Goal: Complete application form: Complete application form

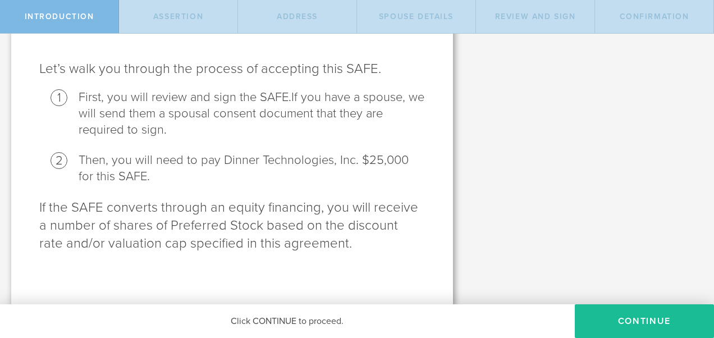
scroll to position [118, 0]
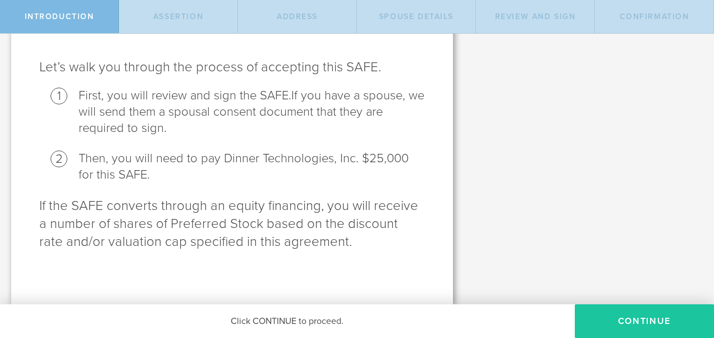
click at [628, 320] on button "Continue" at bounding box center [644, 321] width 139 height 34
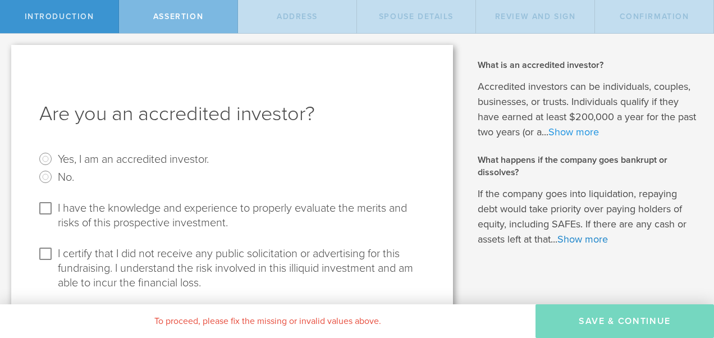
click at [599, 130] on link "Show more" at bounding box center [574, 132] width 51 height 12
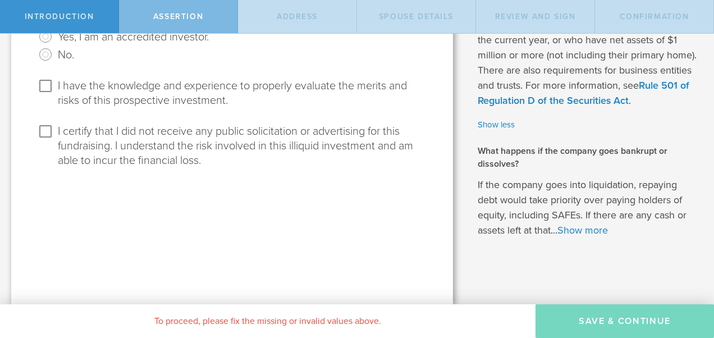
scroll to position [132, 0]
click at [577, 230] on link "Show more" at bounding box center [583, 230] width 51 height 12
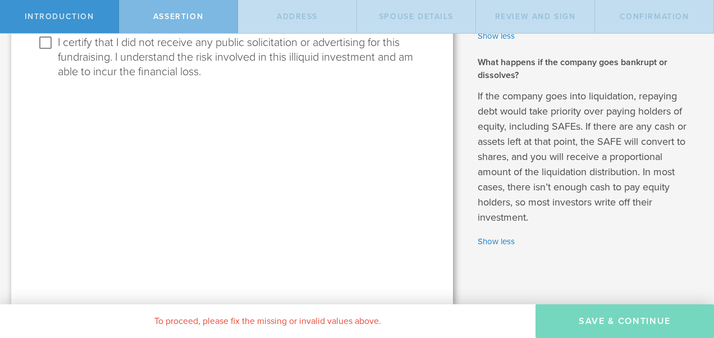
scroll to position [0, 0]
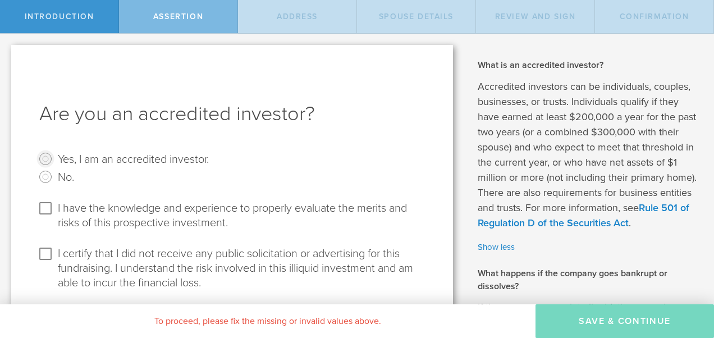
click at [46, 156] on input "Yes, I am an accredited investor." at bounding box center [45, 159] width 18 height 18
radio input "true"
click at [48, 206] on input "I have the knowledge and experience to properly evaluate the merits and risks o…" at bounding box center [45, 208] width 18 height 18
checkbox input "true"
click at [44, 252] on input "I certify that I did not receive any public solicitation or advertising for thi…" at bounding box center [45, 254] width 18 height 18
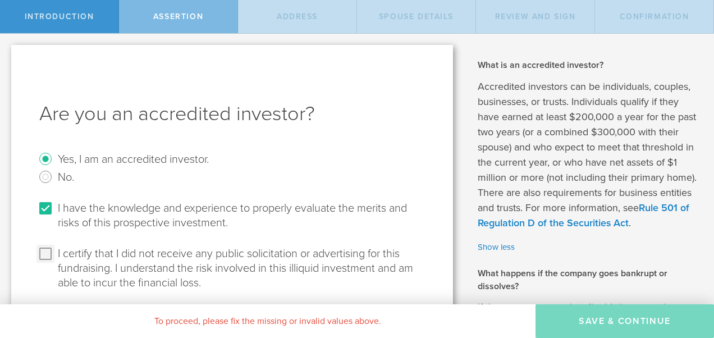
checkbox input "true"
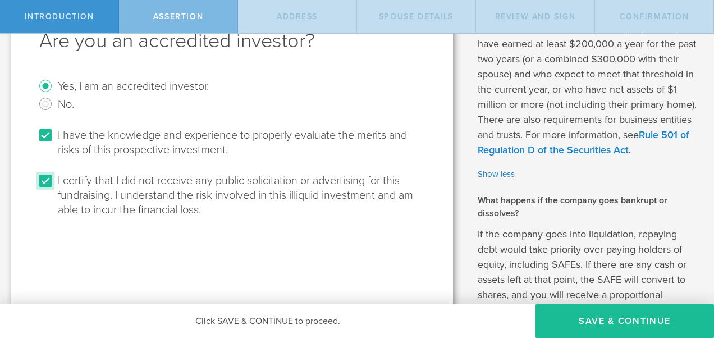
scroll to position [72, 0]
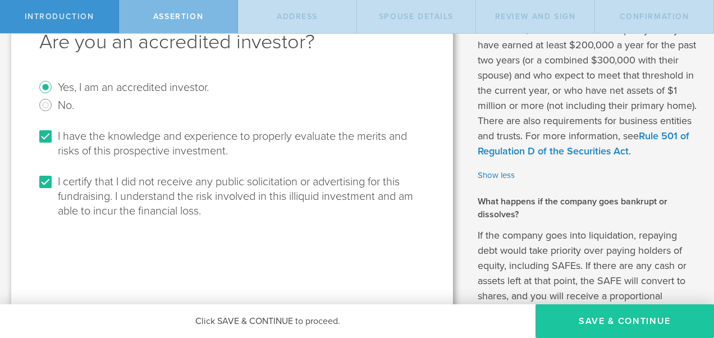
click at [616, 319] on button "Save & Continue" at bounding box center [625, 321] width 179 height 34
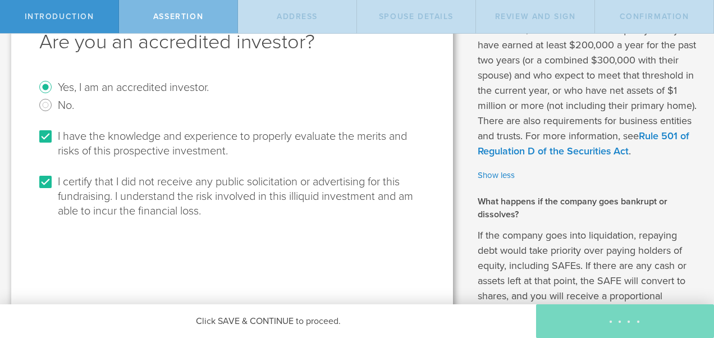
select select "string:[GEOGRAPHIC_DATA]"
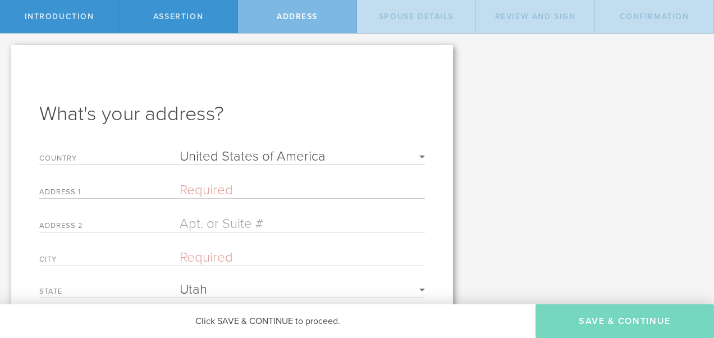
click at [185, 185] on input "text" at bounding box center [302, 190] width 245 height 16
type input "[STREET_ADDRESS]"
type input "[GEOGRAPHIC_DATA]"
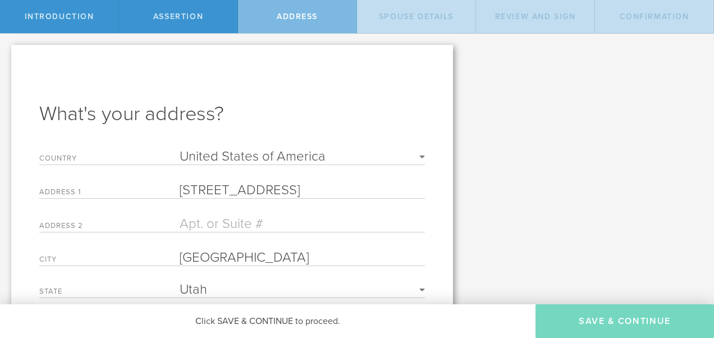
type input "84103"
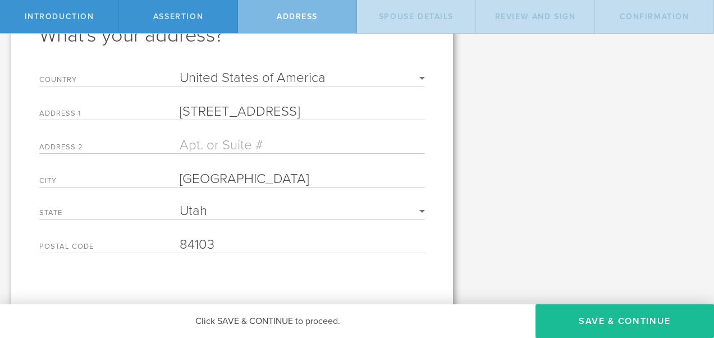
scroll to position [85, 0]
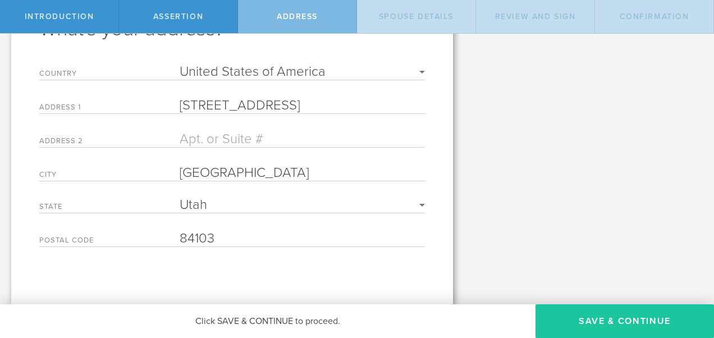
click at [616, 317] on button "Save & Continue" at bounding box center [625, 321] width 179 height 34
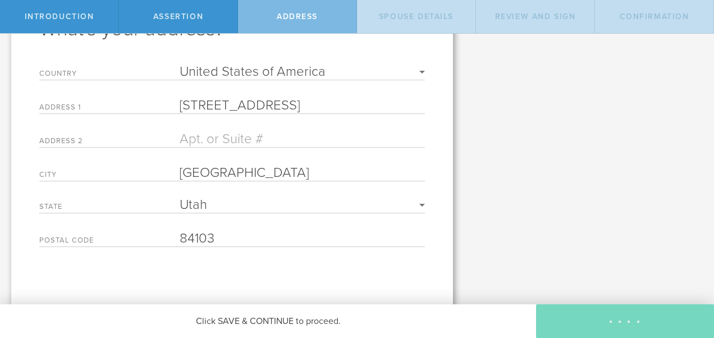
scroll to position [0, 0]
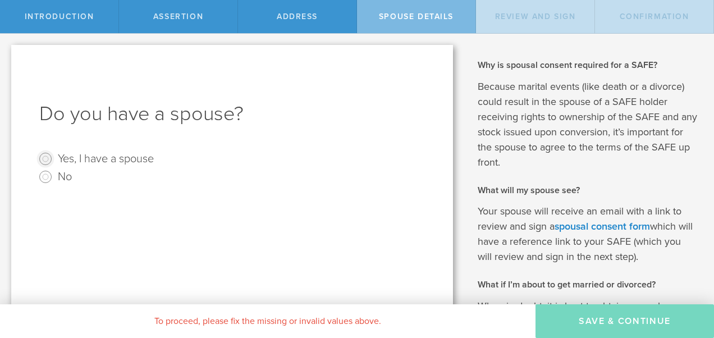
click at [48, 158] on input "Yes, I have a spouse" at bounding box center [45, 159] width 18 height 18
radio input "true"
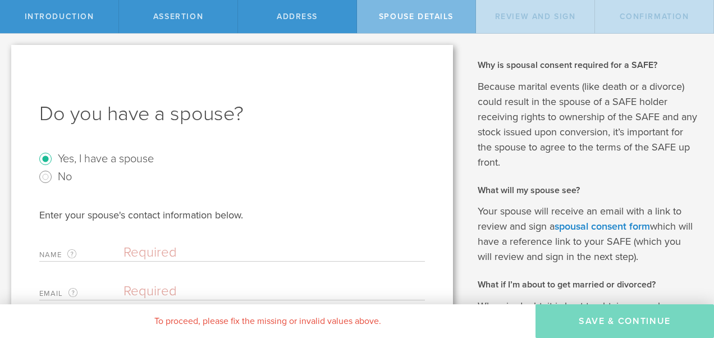
click at [146, 250] on input "text" at bounding box center [272, 252] width 296 height 17
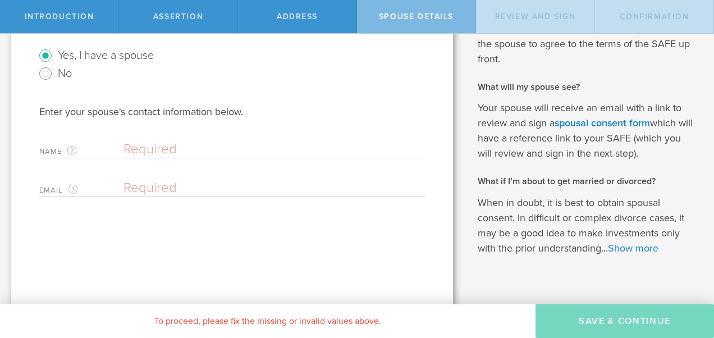
scroll to position [81, 0]
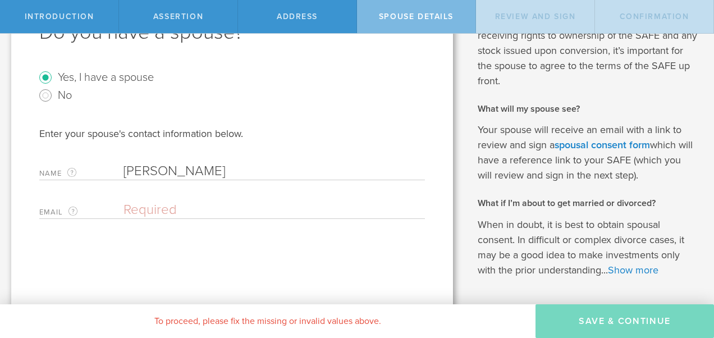
type input "[PERSON_NAME]"
click at [141, 202] on input "email" at bounding box center [272, 210] width 296 height 17
type input "[EMAIL_ADDRESS][DOMAIN_NAME]"
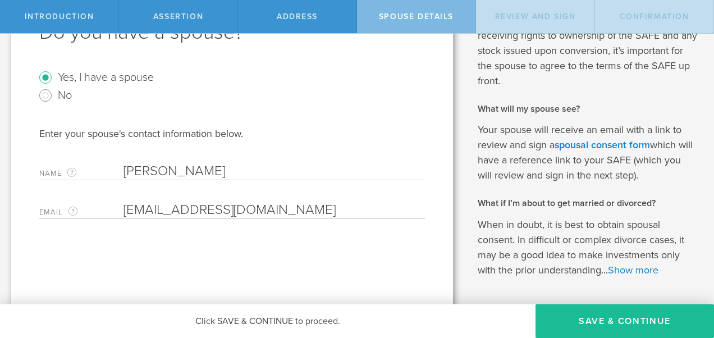
scroll to position [121, 0]
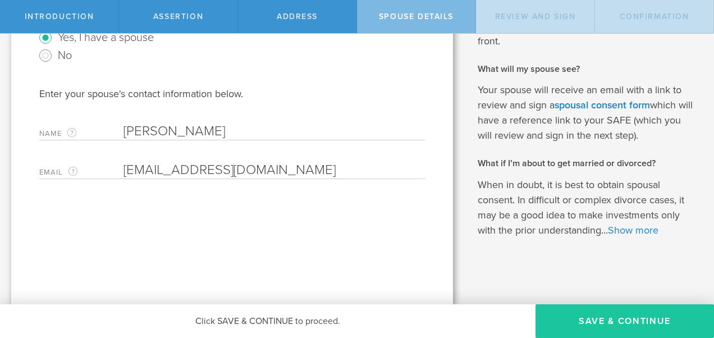
click at [604, 319] on button "Save & Continue" at bounding box center [625, 321] width 179 height 34
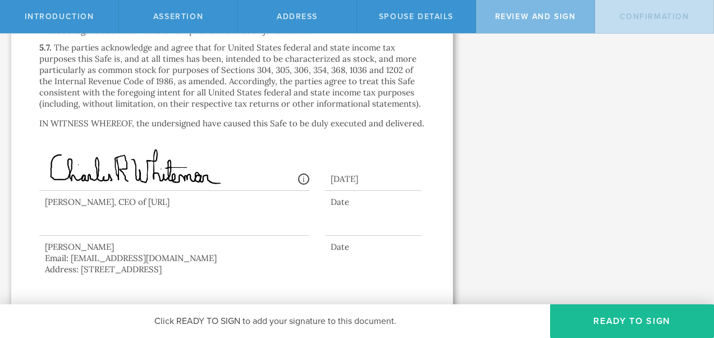
scroll to position [3056, 0]
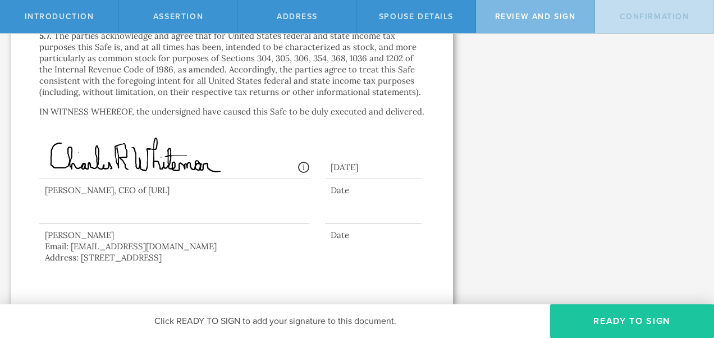
click at [631, 316] on button "Ready to Sign" at bounding box center [632, 321] width 164 height 34
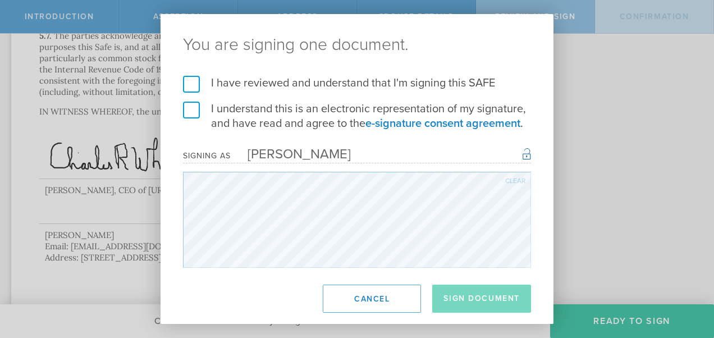
click at [186, 82] on label "I have reviewed and understand that I'm signing this SAFE" at bounding box center [357, 83] width 348 height 15
click at [0, 0] on input "I have reviewed and understand that I'm signing this SAFE" at bounding box center [0, 0] width 0 height 0
click at [186, 109] on label "I understand this is an electronic representation of my signature, and have rea…" at bounding box center [357, 116] width 348 height 29
click at [0, 0] on input "I understand this is an electronic representation of my signature, and have rea…" at bounding box center [0, 0] width 0 height 0
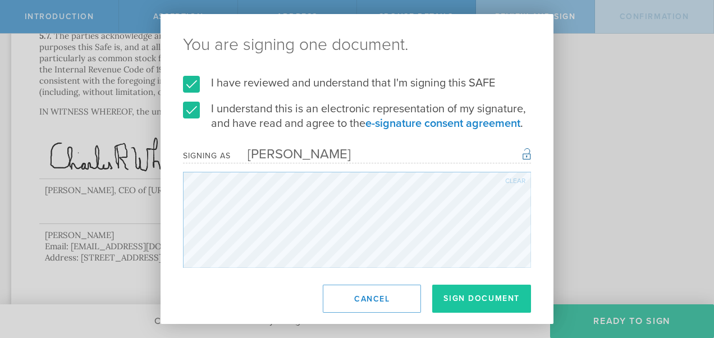
click at [477, 298] on button "Sign Document" at bounding box center [481, 299] width 99 height 28
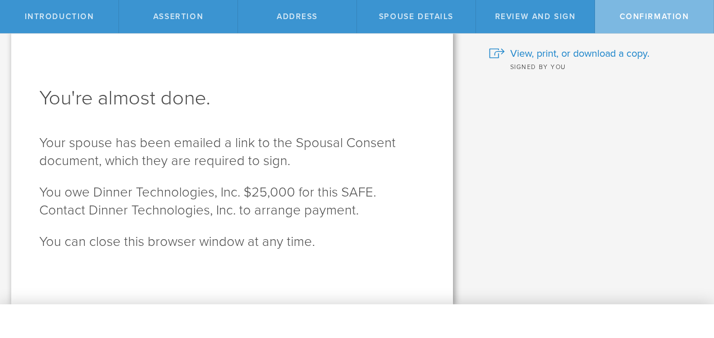
scroll to position [0, 0]
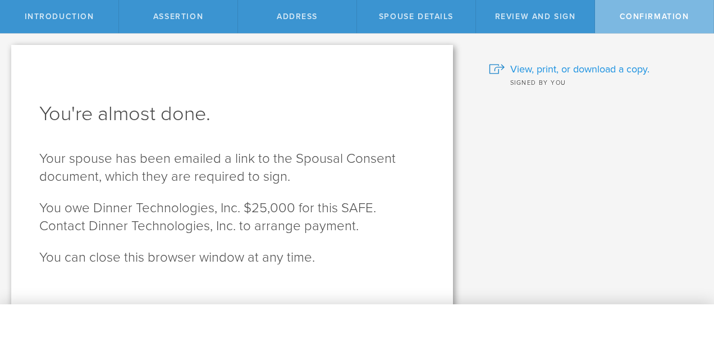
click at [579, 68] on span "View, print, or download a copy." at bounding box center [579, 69] width 139 height 15
